Goal: Transaction & Acquisition: Purchase product/service

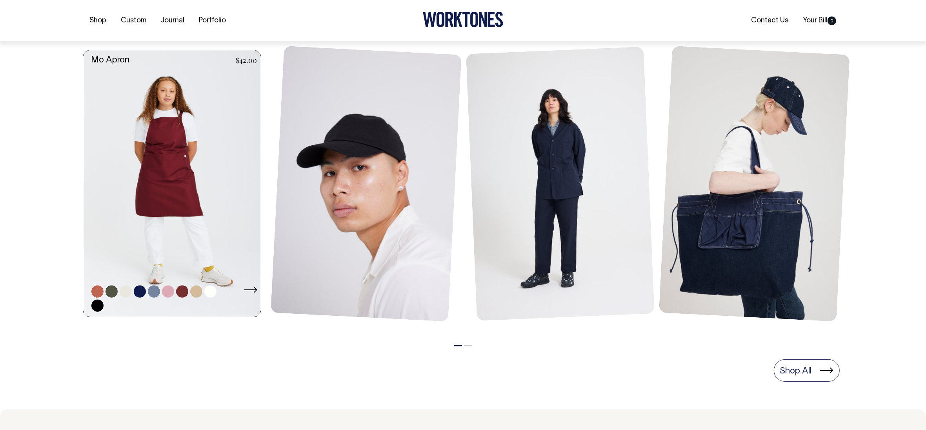
scroll to position [347, 0]
click at [188, 180] on link at bounding box center [174, 182] width 182 height 267
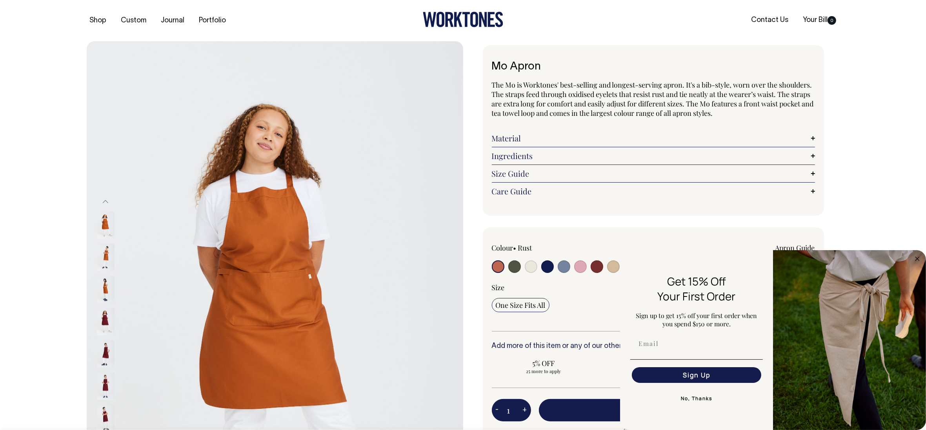
click at [878, 198] on div "Next" at bounding box center [463, 323] width 926 height 565
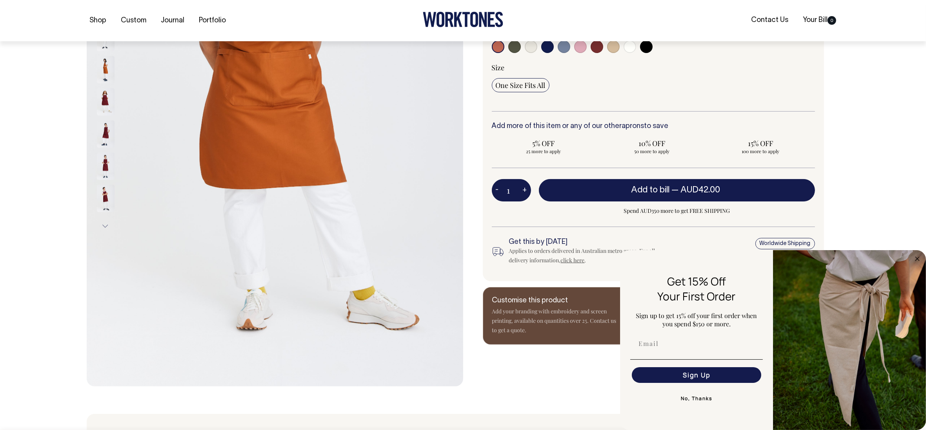
scroll to position [220, 0]
click at [918, 260] on circle "Close dialog" at bounding box center [917, 258] width 9 height 9
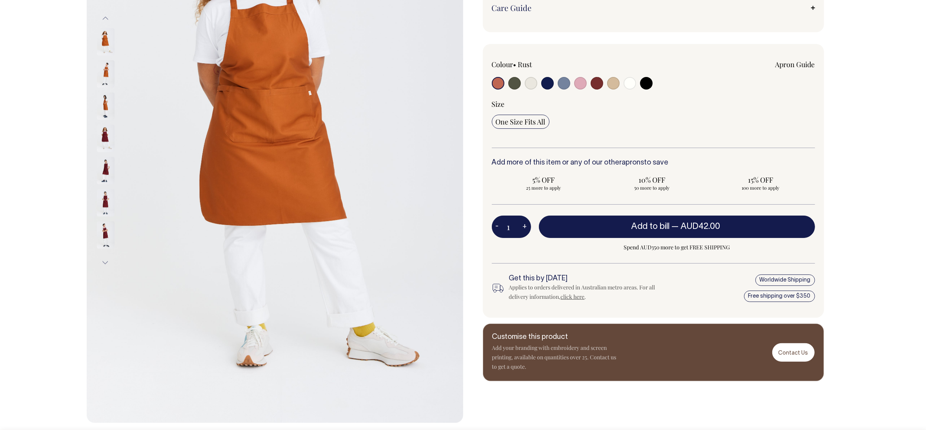
scroll to position [183, 0]
click at [512, 84] on input "radio" at bounding box center [514, 83] width 13 height 13
radio input "true"
select select "Olive"
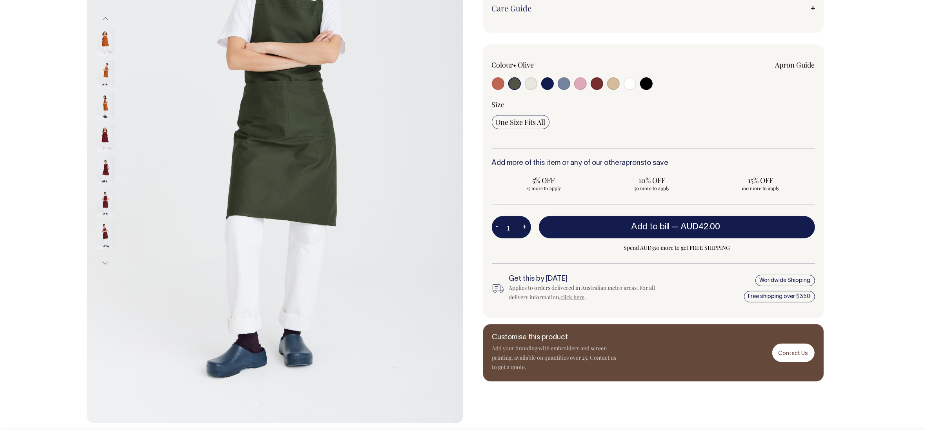
click at [515, 85] on input "radio" at bounding box center [514, 83] width 13 height 13
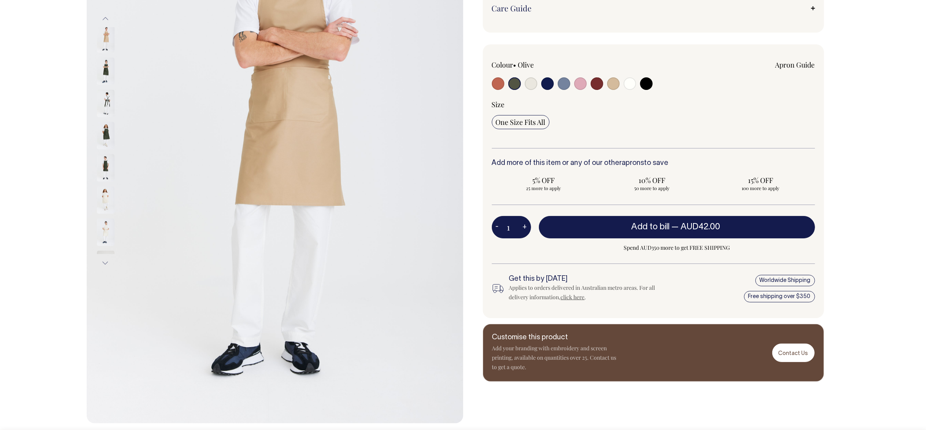
click at [566, 84] on input "radio" at bounding box center [564, 83] width 13 height 13
radio input "true"
select select "Blue/Grey"
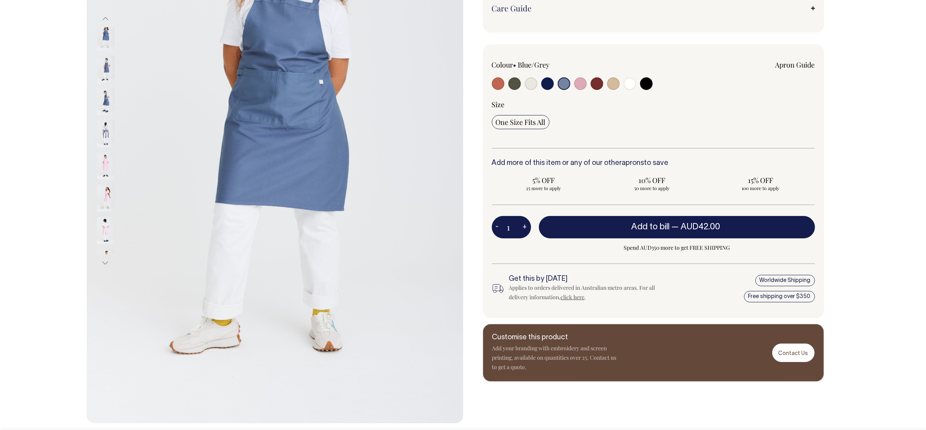
click at [499, 86] on input "radio" at bounding box center [498, 83] width 13 height 13
radio input "true"
select select "Rust"
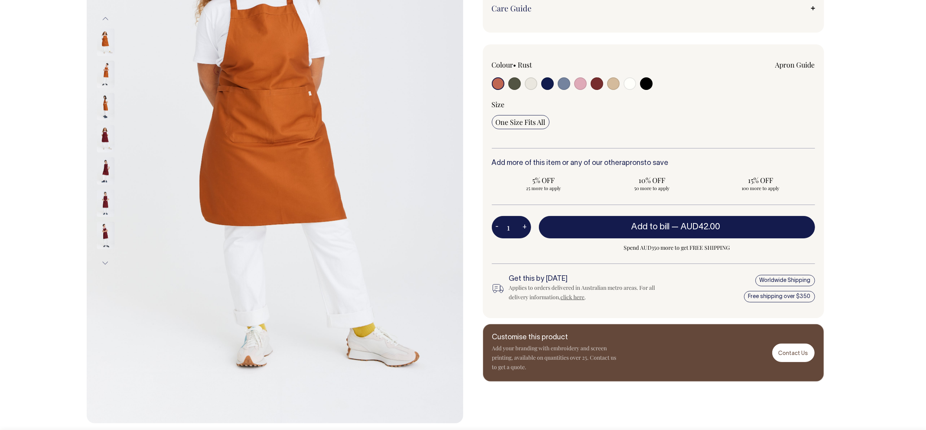
click at [512, 82] on input "radio" at bounding box center [514, 83] width 13 height 13
radio input "true"
select select "Olive"
